Goal: Task Accomplishment & Management: Manage account settings

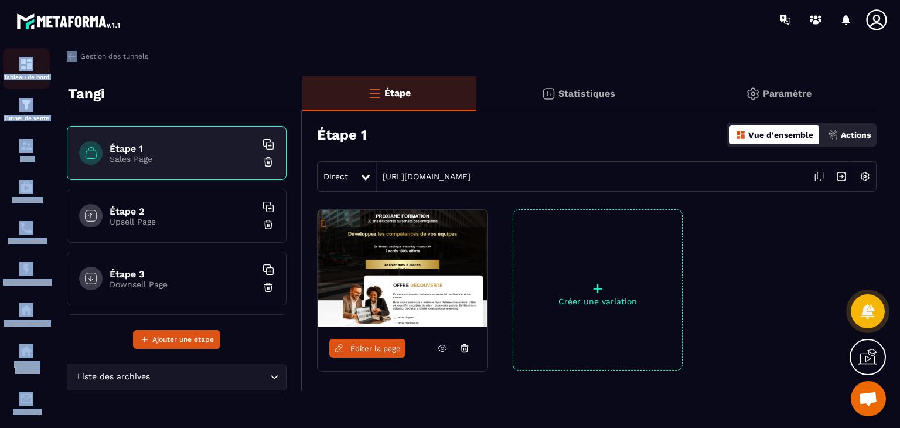
drag, startPoint x: 138, startPoint y: 99, endPoint x: 26, endPoint y: 64, distance: 117.3
click at [26, 64] on section "Tableau de bord Tunnel de vente CRM Webinaire Planificateur Automatisations Esp…" at bounding box center [450, 237] width 900 height 396
click at [26, 64] on img at bounding box center [26, 64] width 14 height 14
click at [878, 17] on icon at bounding box center [876, 19] width 23 height 23
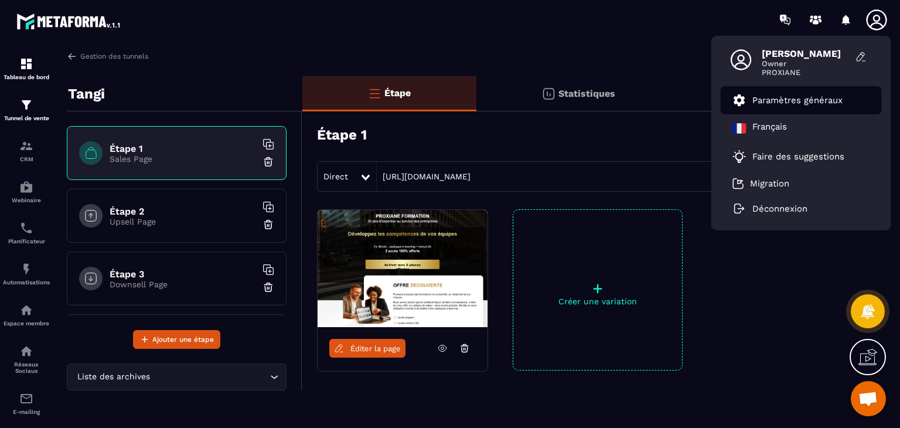
click at [819, 96] on p "Paramètres généraux" at bounding box center [797, 100] width 90 height 11
click at [772, 95] on p "Paramètres généraux" at bounding box center [797, 100] width 90 height 11
click at [779, 97] on p "Paramètres généraux" at bounding box center [797, 100] width 90 height 11
click at [765, 98] on p "Paramètres généraux" at bounding box center [797, 100] width 90 height 11
